Goal: Register for event/course

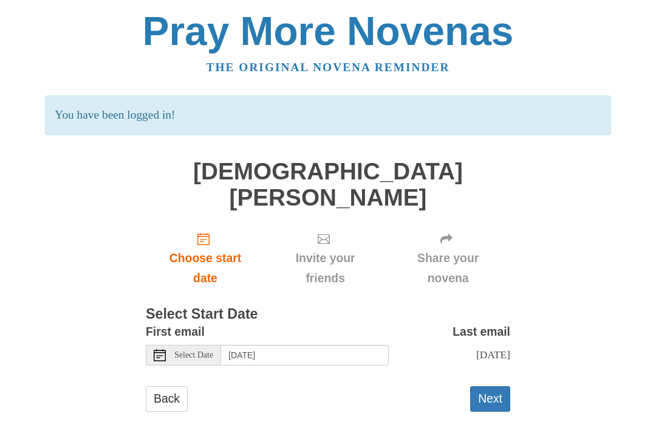
click at [191, 351] on span "Select Date" at bounding box center [193, 355] width 39 height 9
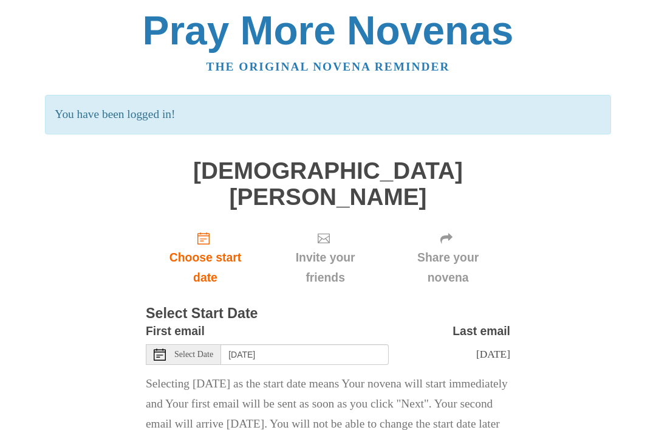
scroll to position [26, 0]
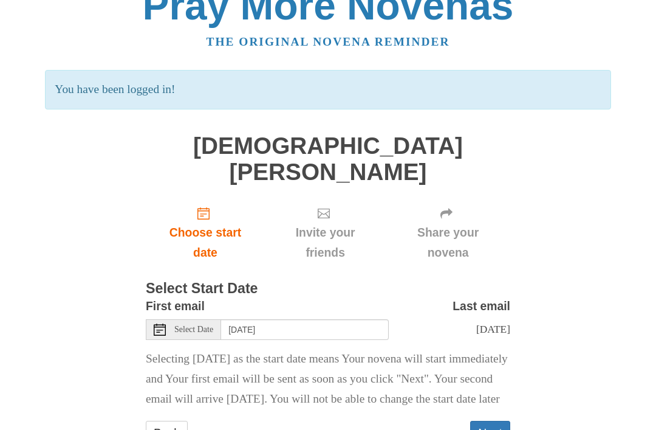
click at [193, 325] on span "Select Date" at bounding box center [193, 329] width 39 height 9
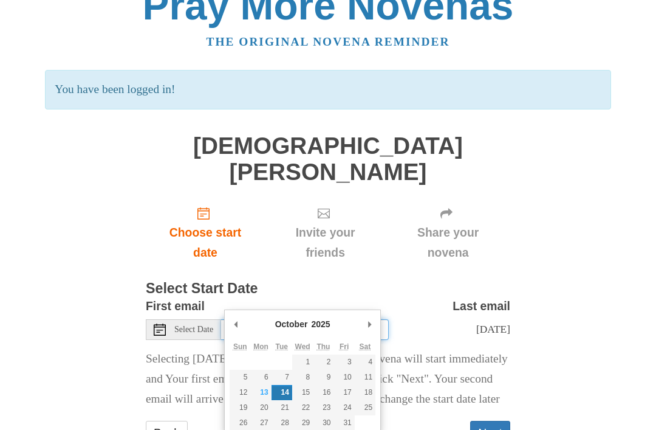
type input "[DATE]"
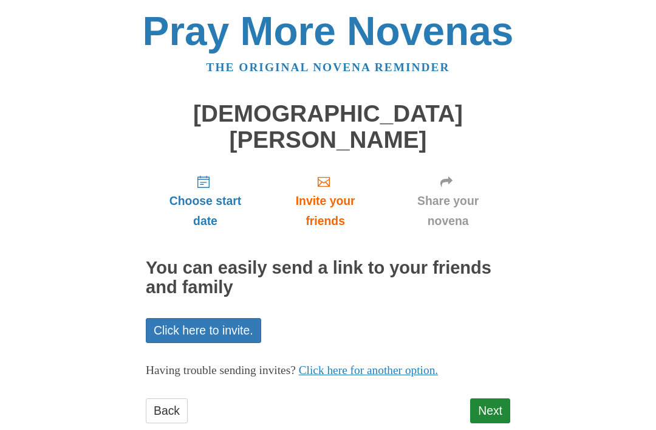
click at [473, 398] on link "Next" at bounding box center [490, 410] width 40 height 25
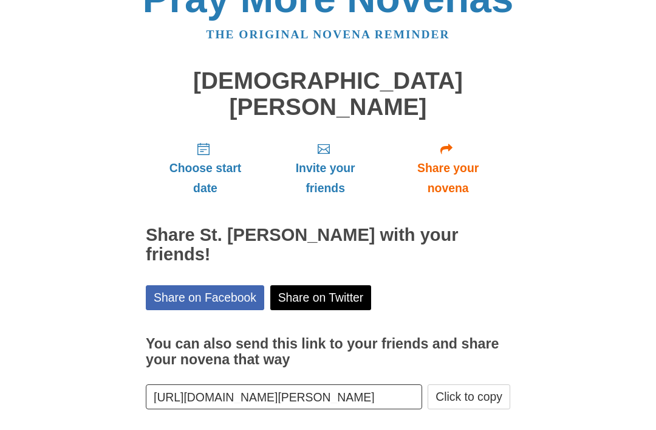
scroll to position [15, 0]
